Goal: Task Accomplishment & Management: Manage account settings

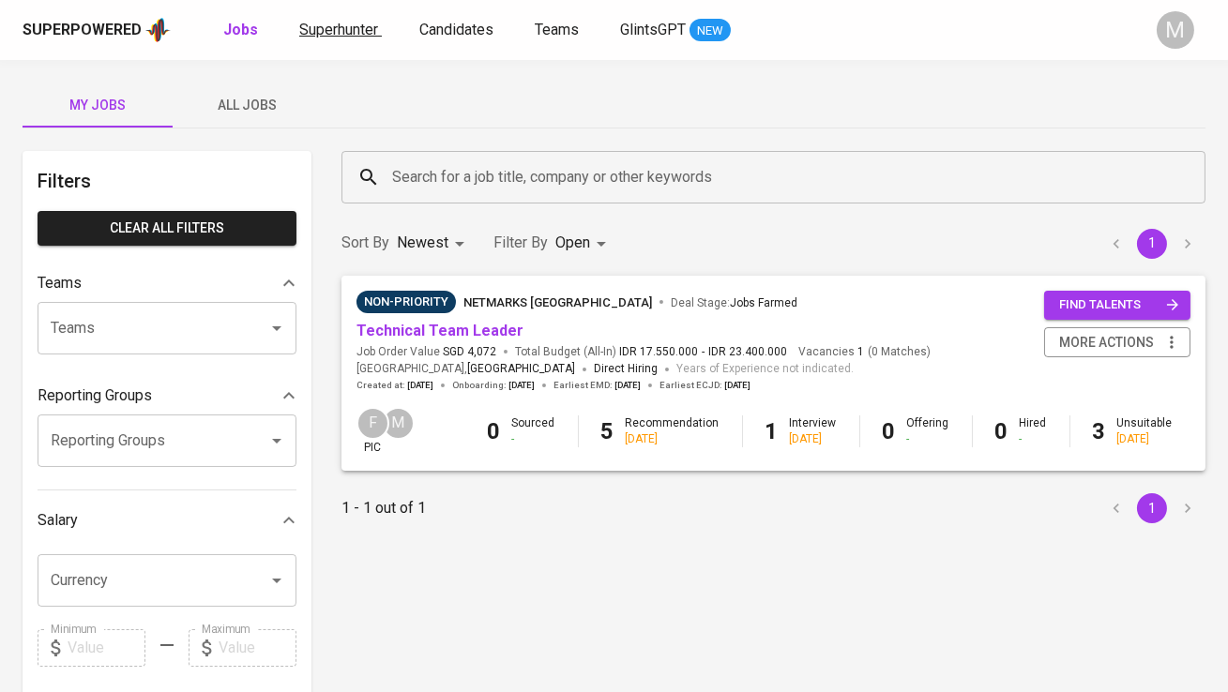
click at [349, 37] on span "Superhunter" at bounding box center [338, 30] width 79 height 18
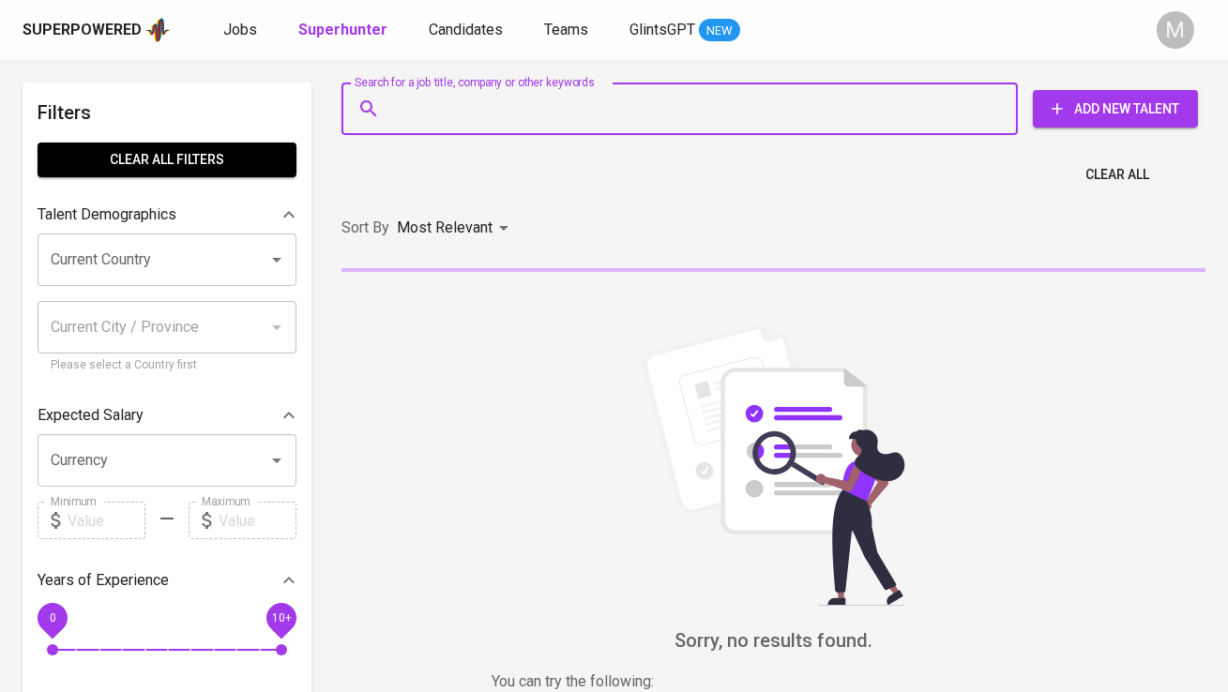
click at [450, 126] on input "Search for a job title, company or other keywords" at bounding box center [684, 109] width 594 height 36
paste input " [EMAIL_ADDRESS][DOMAIN_NAME]"
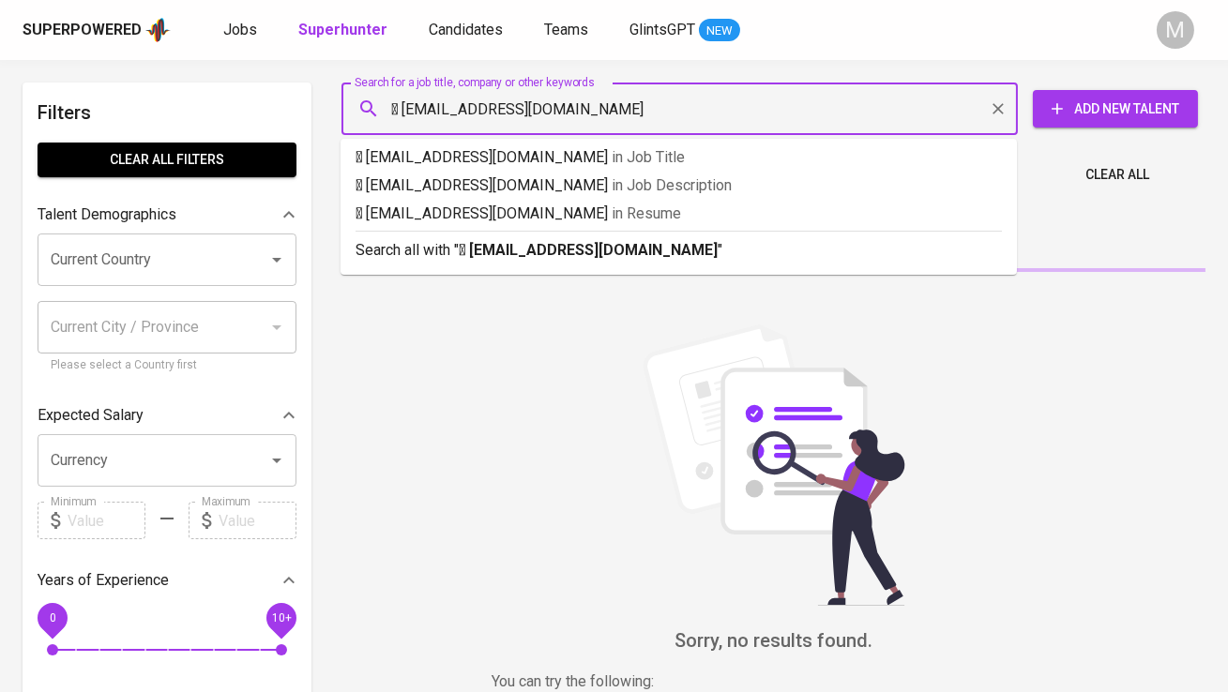
click at [404, 102] on input " [EMAIL_ADDRESS][DOMAIN_NAME]" at bounding box center [684, 109] width 594 height 36
type input "[EMAIL_ADDRESS][DOMAIN_NAME]"
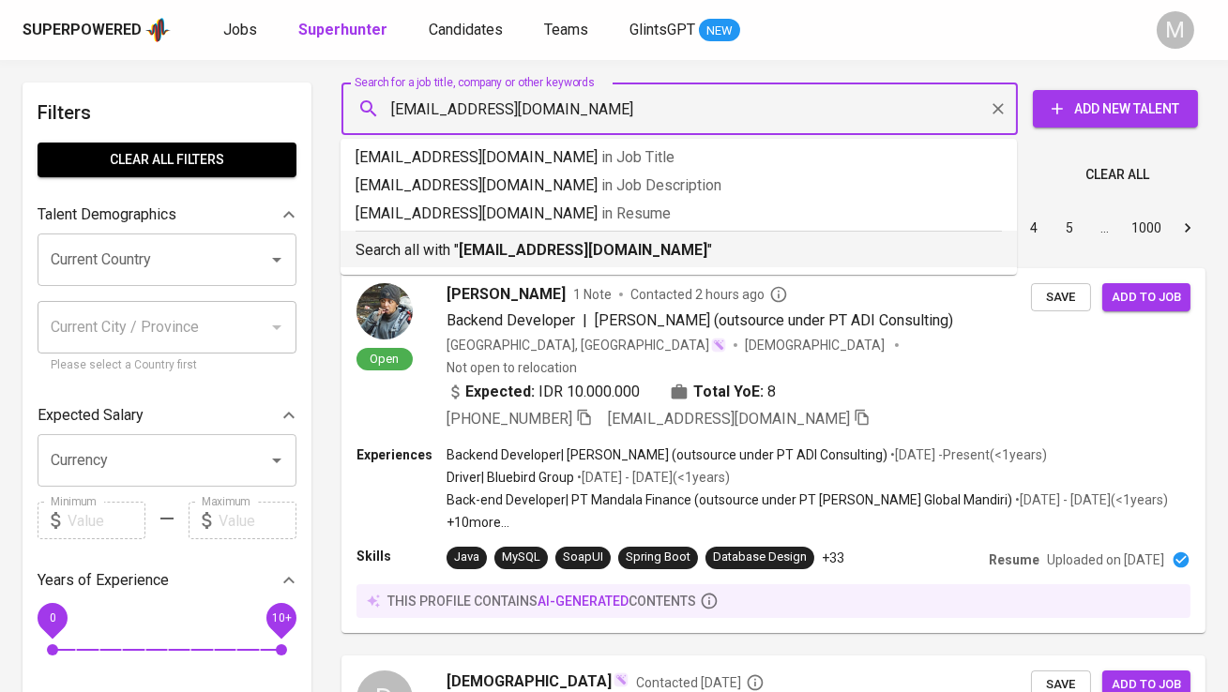
click at [509, 253] on b "[EMAIL_ADDRESS][DOMAIN_NAME]" at bounding box center [583, 250] width 249 height 18
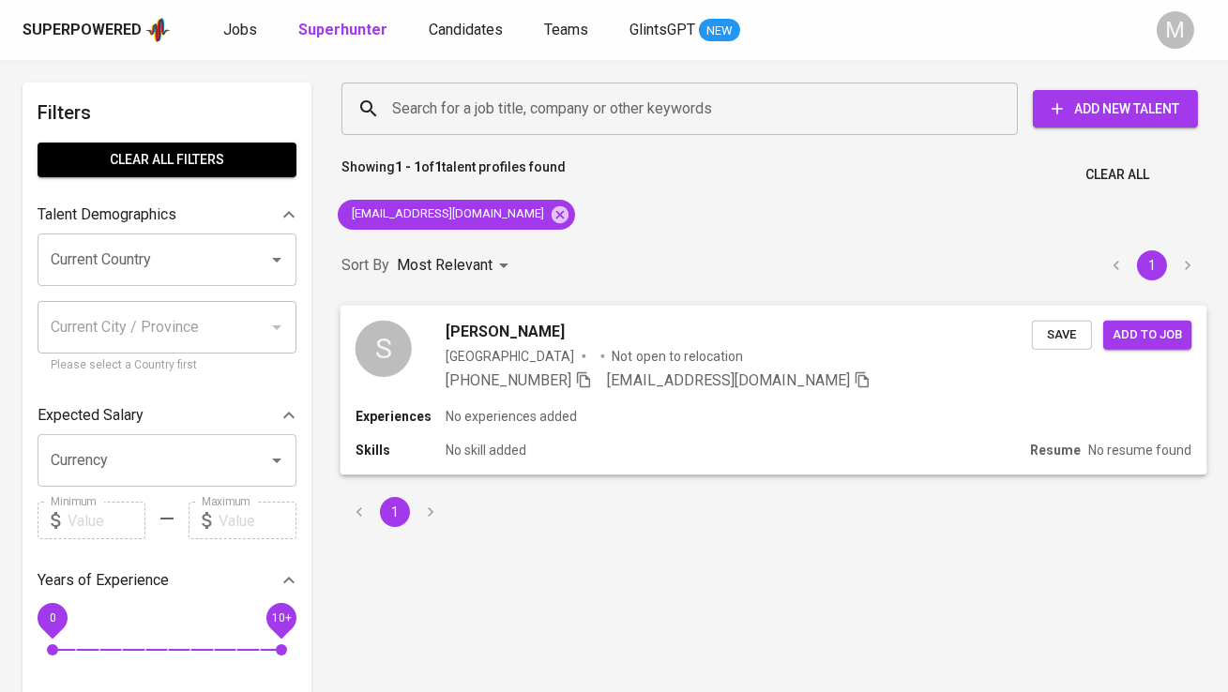
click at [388, 339] on div "S" at bounding box center [383, 348] width 56 height 56
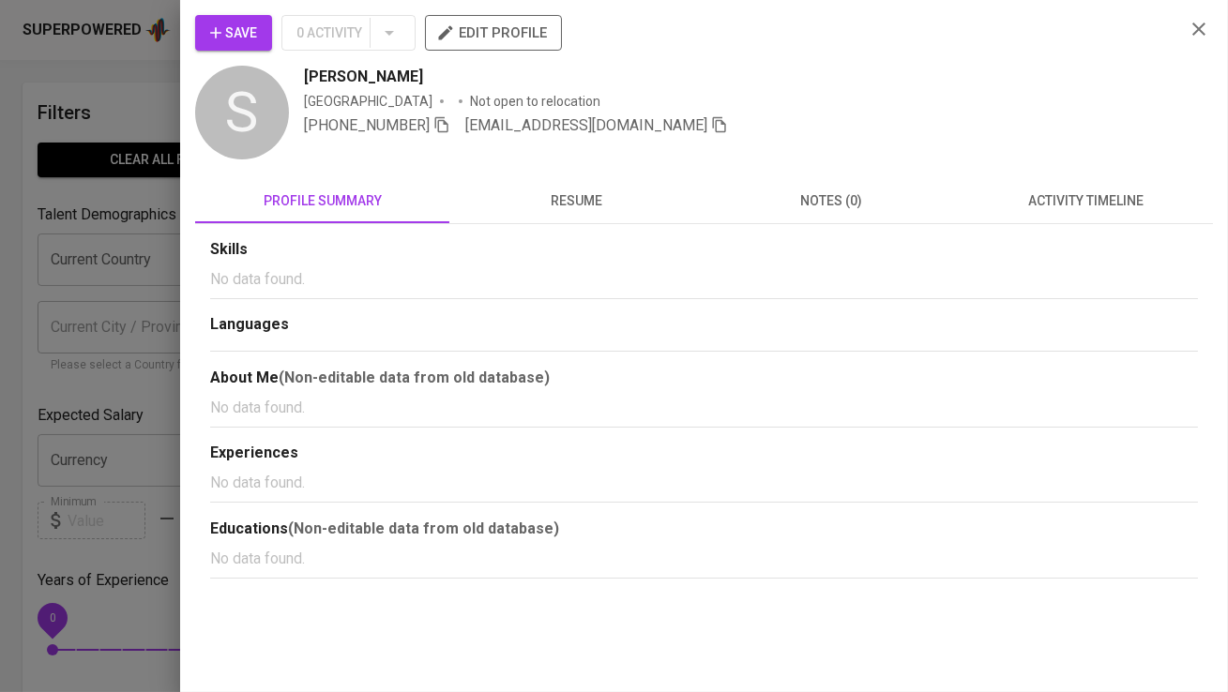
click at [264, 34] on button "Save" at bounding box center [233, 33] width 77 height 36
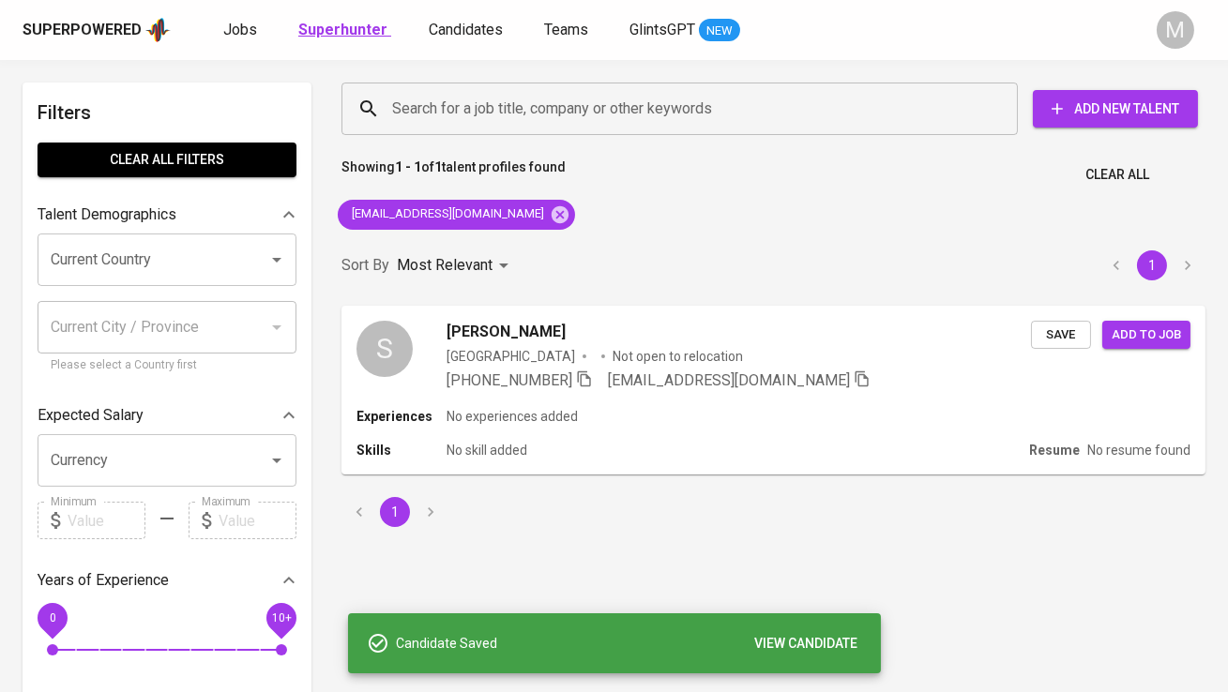
click at [354, 26] on b "Superhunter" at bounding box center [342, 30] width 89 height 18
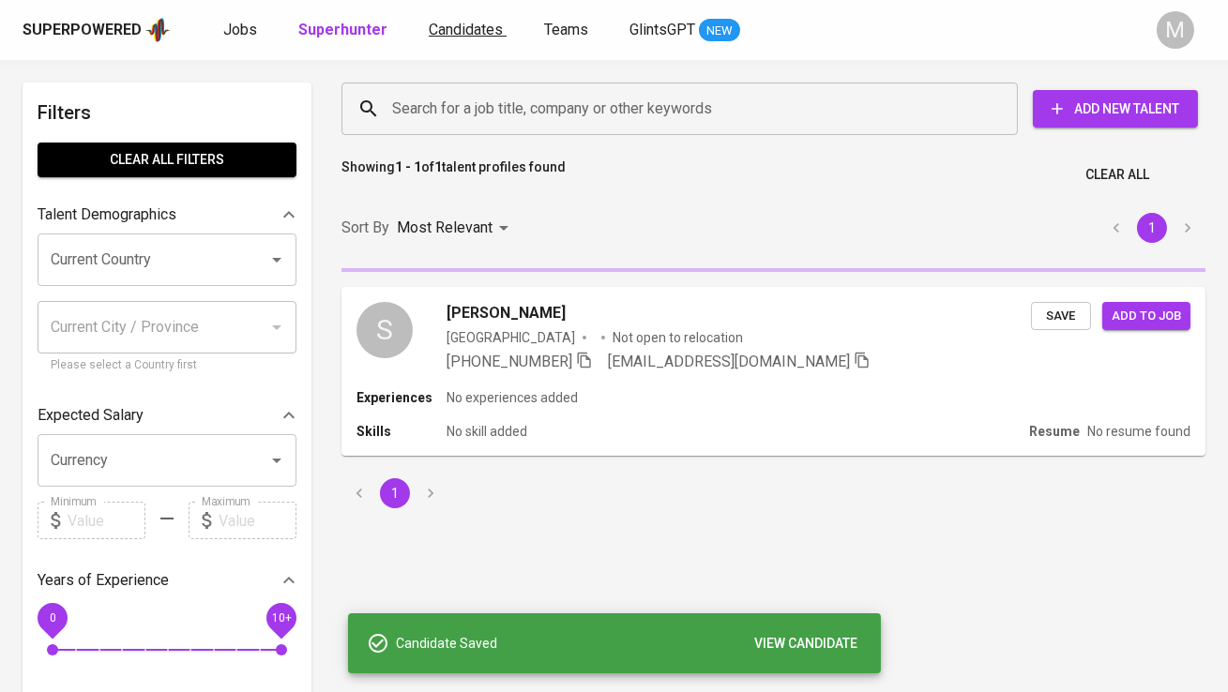
click at [475, 25] on span "Candidates" at bounding box center [466, 30] width 74 height 18
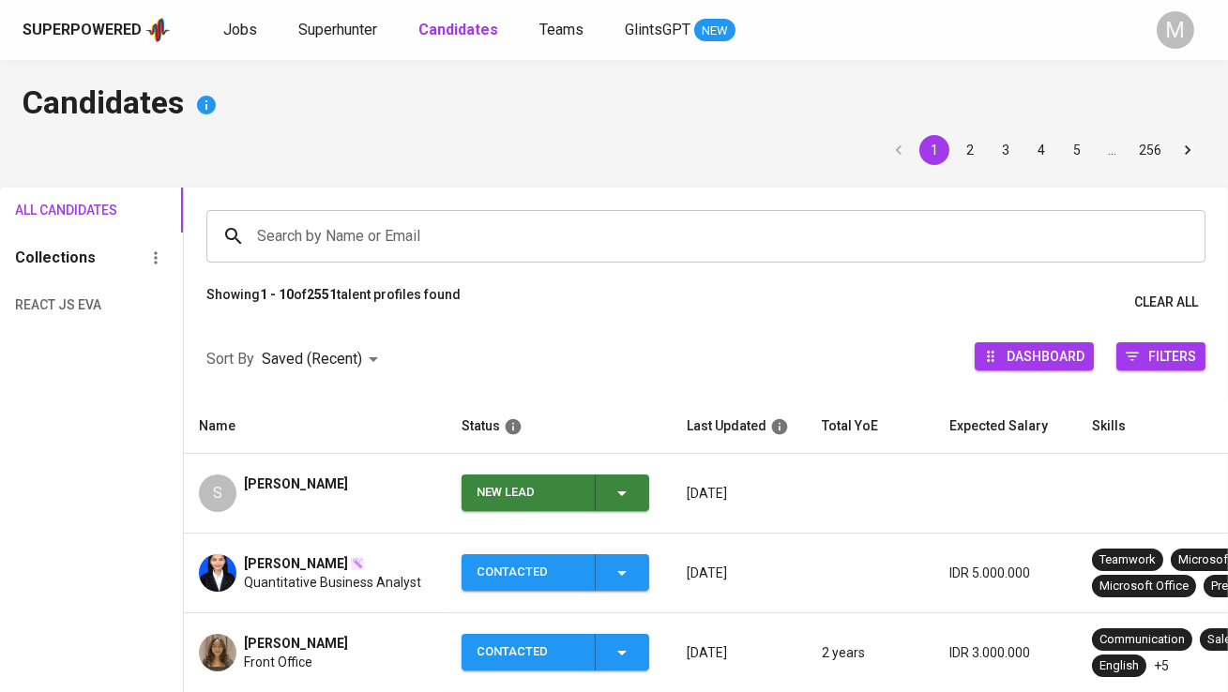
click at [504, 495] on div "New Lead" at bounding box center [527, 493] width 103 height 37
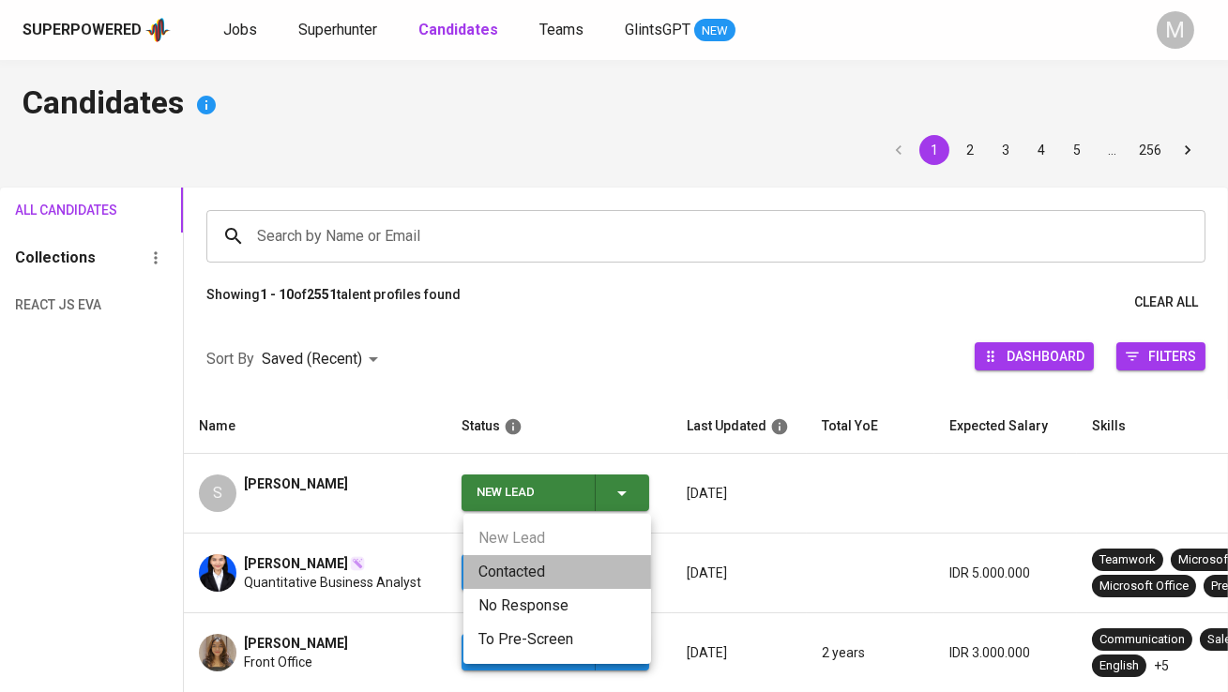
click at [522, 566] on li "Contacted" at bounding box center [557, 572] width 188 height 34
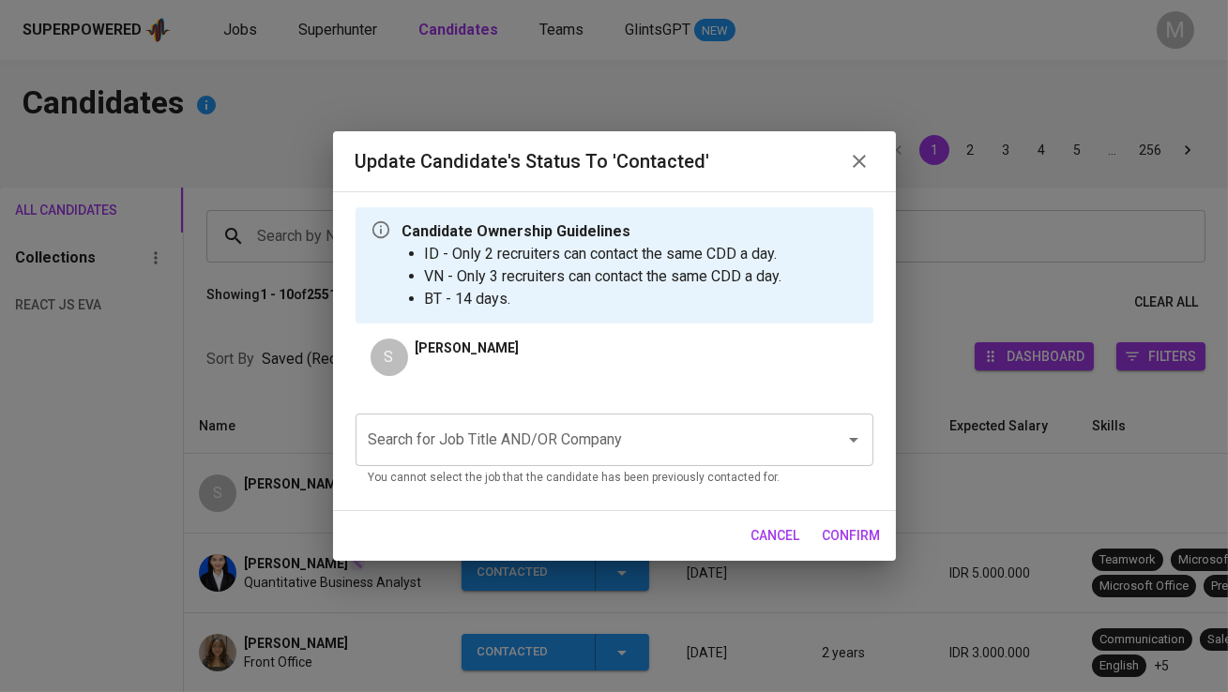
click at [506, 431] on input "Search for Job Title AND/OR Company" at bounding box center [588, 440] width 448 height 36
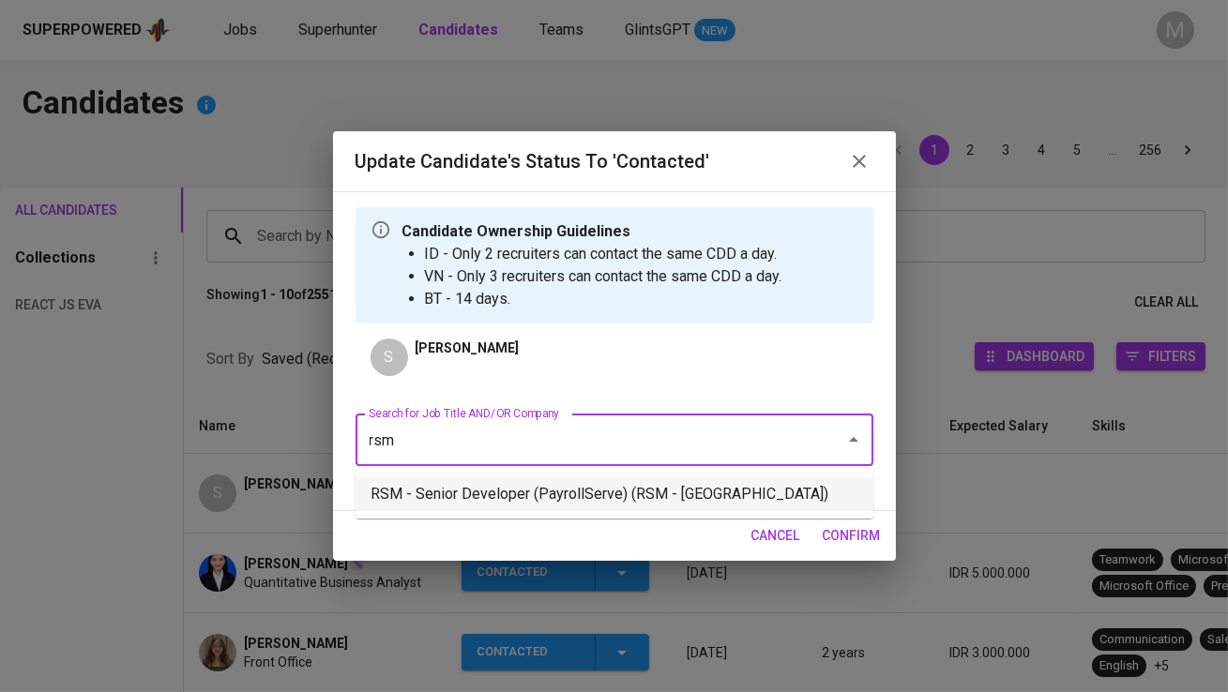
click at [590, 493] on li "RSM - Senior Developer (PayrollServe) (RSM - [GEOGRAPHIC_DATA])" at bounding box center [614, 494] width 518 height 34
type input "rsm"
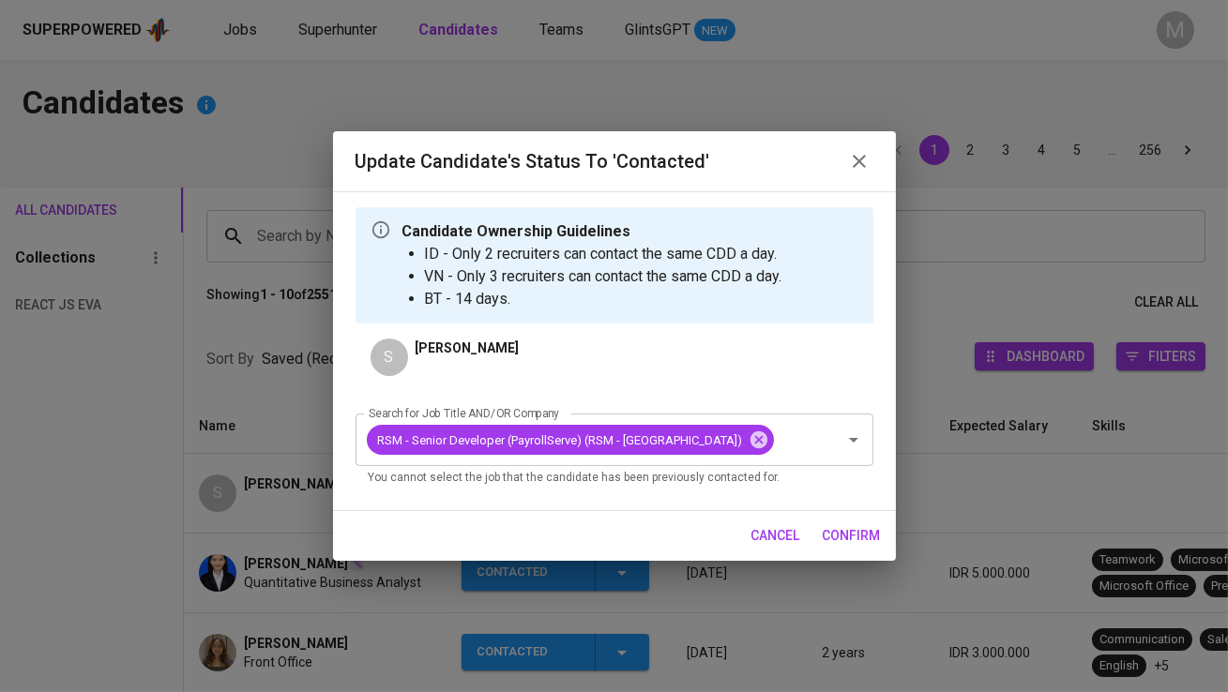
click at [844, 523] on button "confirm" at bounding box center [851, 536] width 73 height 35
